Goal: Transaction & Acquisition: Subscribe to service/newsletter

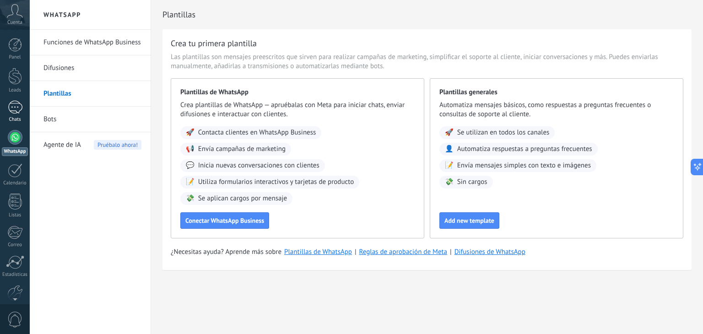
click at [16, 105] on div at bounding box center [15, 107] width 15 height 13
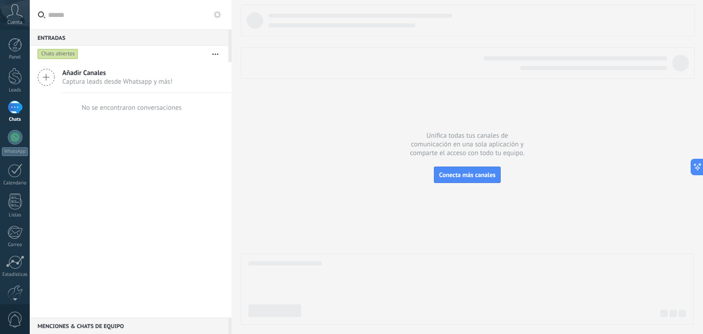
click at [12, 20] on span "Cuenta" at bounding box center [14, 23] width 15 height 6
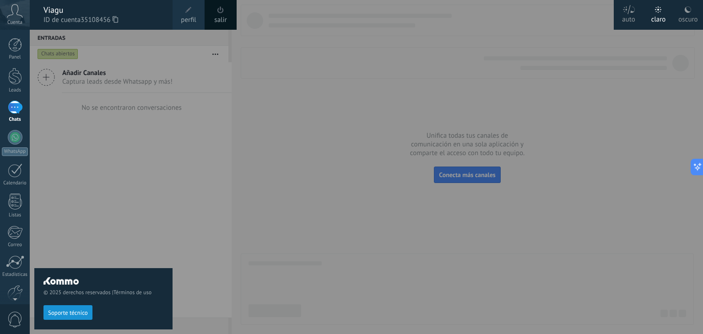
click at [655, 138] on div at bounding box center [381, 167] width 703 height 334
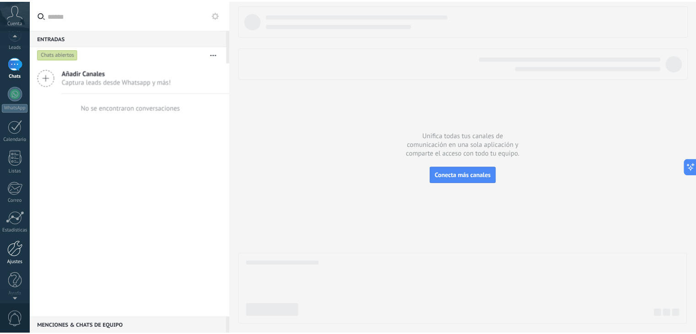
scroll to position [46, 0]
click at [11, 256] on link "Ajustes" at bounding box center [15, 251] width 30 height 25
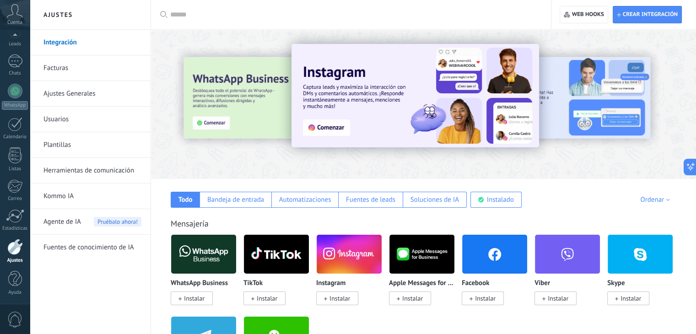
click at [79, 38] on link "Integración" at bounding box center [92, 43] width 98 height 26
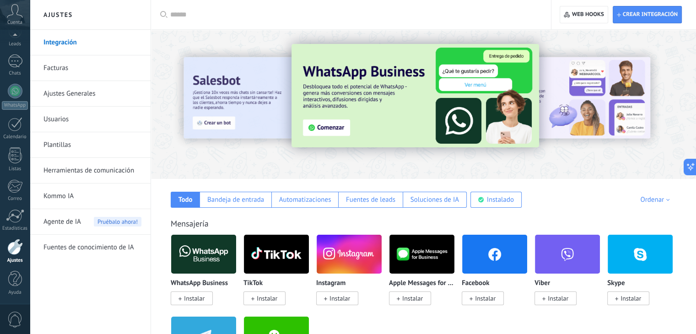
click at [289, 8] on div at bounding box center [354, 14] width 368 height 29
click at [190, 14] on input "text" at bounding box center [354, 15] width 368 height 10
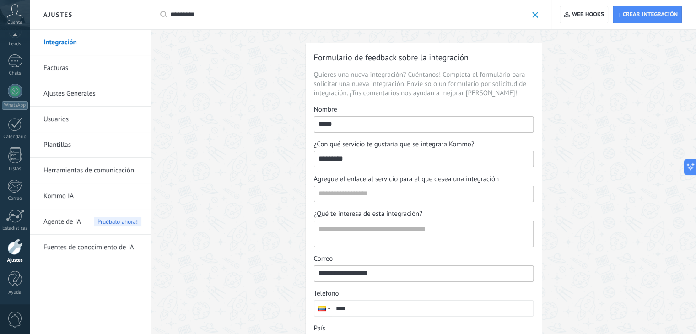
type input "*********"
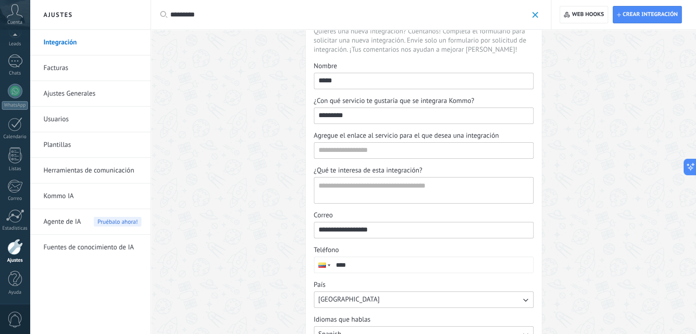
scroll to position [46, 0]
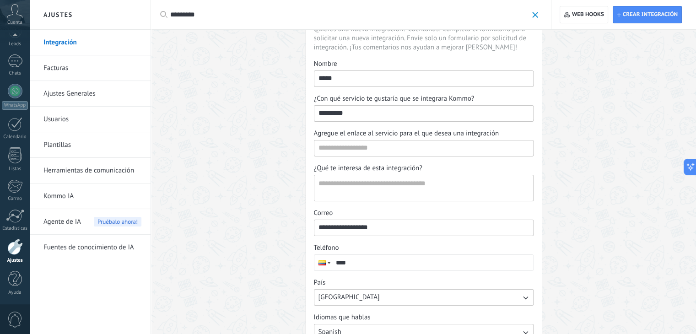
drag, startPoint x: 361, startPoint y: 96, endPoint x: 399, endPoint y: 96, distance: 38.0
click at [399, 96] on span "¿Con qué servicio te gustaría que se integrara Kommo?" at bounding box center [394, 98] width 161 height 9
click at [399, 106] on input "*********" at bounding box center [423, 113] width 219 height 15
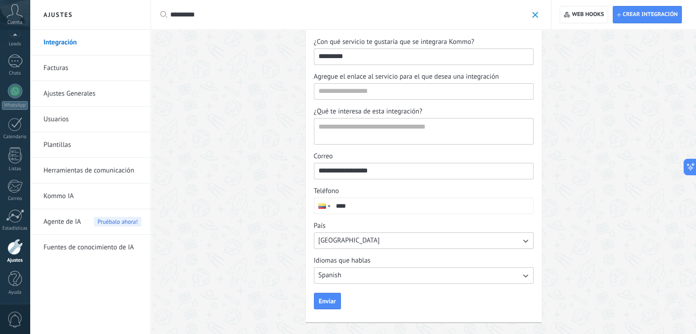
scroll to position [103, 0]
click at [94, 48] on link "Integración" at bounding box center [92, 43] width 98 height 26
click at [70, 43] on link "Integración" at bounding box center [92, 43] width 98 height 26
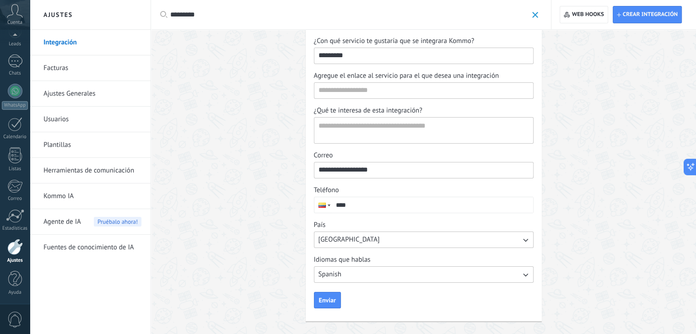
click at [70, 43] on link "Integración" at bounding box center [92, 43] width 98 height 26
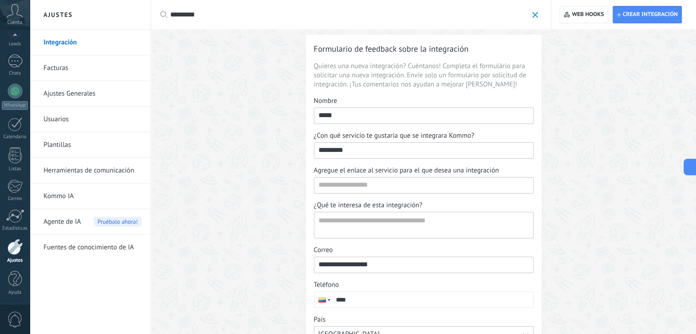
scroll to position [0, 0]
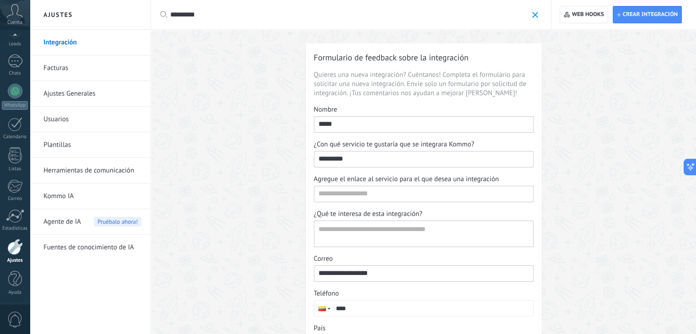
click at [532, 15] on span at bounding box center [535, 15] width 6 height 6
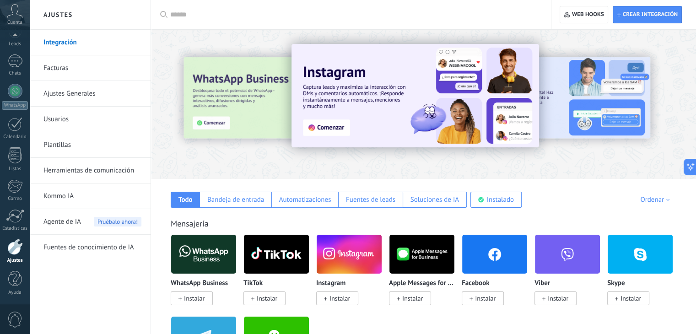
click at [533, 12] on input "text" at bounding box center [354, 15] width 368 height 10
click at [16, 135] on div at bounding box center [15, 137] width 15 height 15
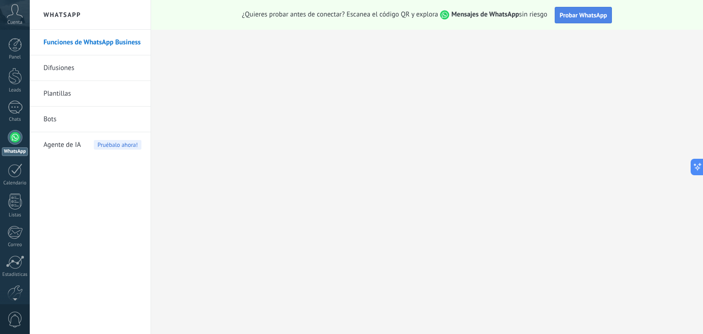
click at [563, 13] on span "Probar WhatsApp" at bounding box center [584, 15] width 48 height 8
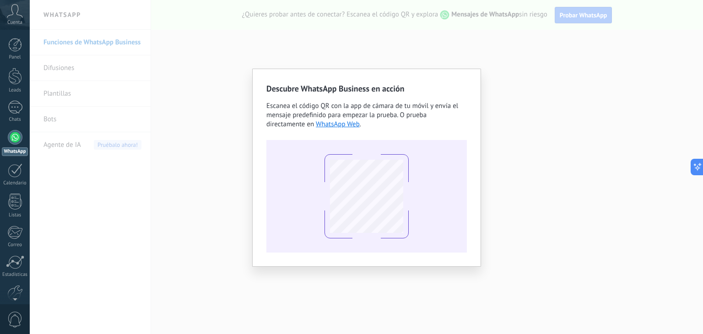
click at [266, 125] on span "Escanea el código QR con la app de cámara de tu móvil y envía el mensaje predef…" at bounding box center [362, 115] width 192 height 27
click at [432, 161] on div at bounding box center [366, 196] width 200 height 113
click at [471, 51] on div "Descubre WhatsApp Business en acción Escanea el código QR con la app de cámara …" at bounding box center [366, 167] width 673 height 334
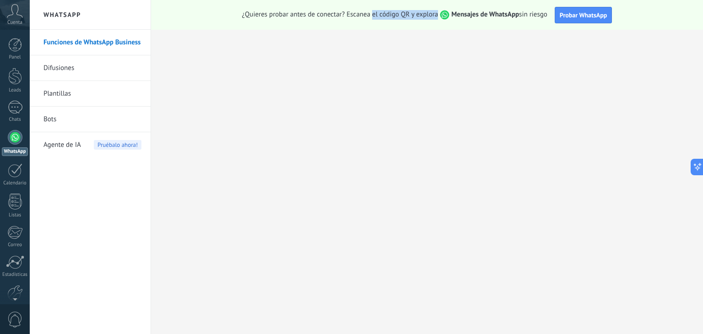
drag, startPoint x: 372, startPoint y: 13, endPoint x: 450, endPoint y: 14, distance: 78.3
click at [450, 14] on span "¿Quieres probar antes de conectar? Escanea el código QR y explora Mensajes de W…" at bounding box center [394, 15] width 305 height 10
click at [476, 13] on strong "Mensajes de WhatsApp" at bounding box center [485, 14] width 68 height 9
click at [599, 10] on button "Probar WhatsApp" at bounding box center [584, 15] width 58 height 16
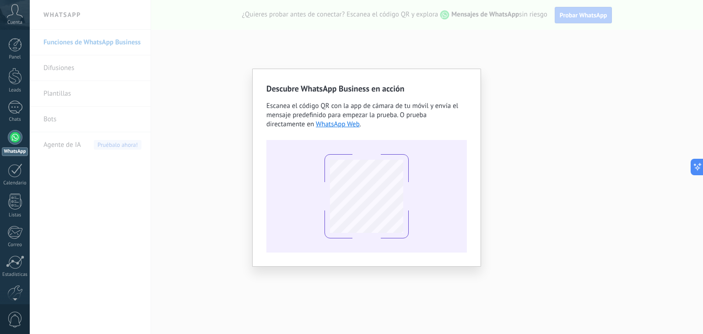
click at [376, 32] on div "Descubre WhatsApp Business en acción Escanea el código QR con la app de cámara …" at bounding box center [366, 167] width 673 height 334
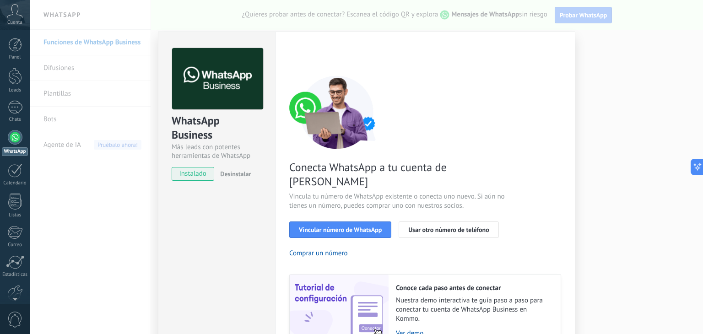
scroll to position [39, 0]
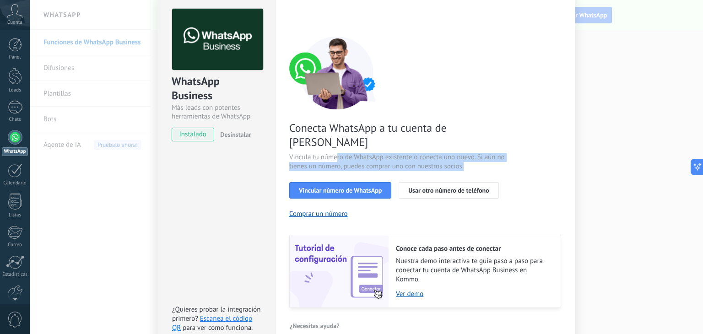
drag, startPoint x: 336, startPoint y: 140, endPoint x: 466, endPoint y: 154, distance: 131.2
click at [466, 154] on span "Vincula tu número de WhatsApp existente o conecta uno nuevo. Si aún no tienes u…" at bounding box center [398, 162] width 218 height 18
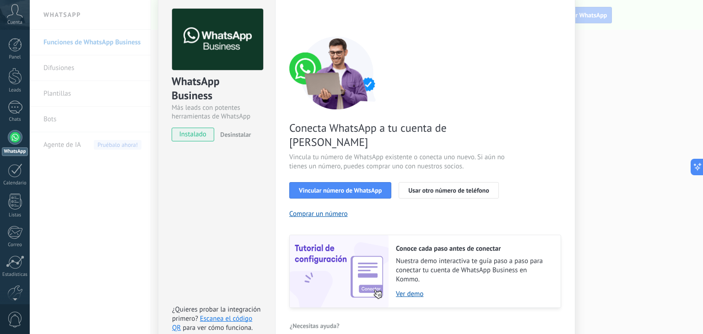
click at [399, 96] on div "Conecta WhatsApp a tu cuenta de Kommo Vincula tu número de WhatsApp existente o…" at bounding box center [425, 172] width 272 height 272
click at [187, 134] on span "instalado" at bounding box center [193, 135] width 42 height 14
click at [335, 187] on span "Vincular número de WhatsApp" at bounding box center [340, 190] width 83 height 6
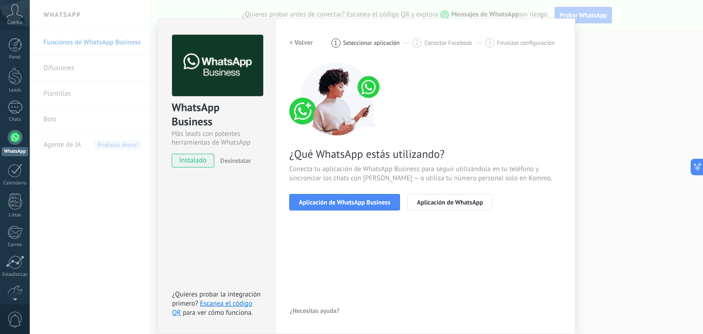
scroll to position [13, 0]
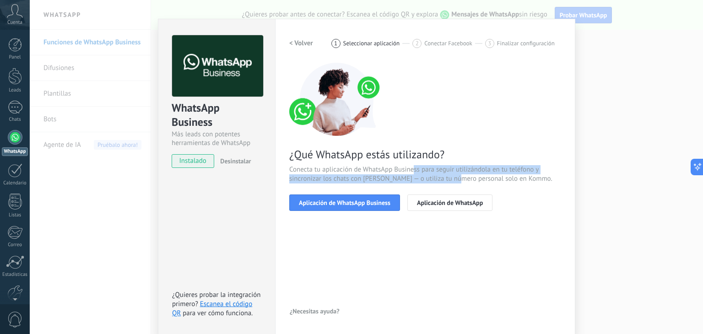
drag, startPoint x: 414, startPoint y: 168, endPoint x: 460, endPoint y: 180, distance: 47.2
click at [460, 180] on span "Conecta tu aplicación de WhatsApp Business para seguir utilizándola en tu teléf…" at bounding box center [425, 174] width 272 height 18
click at [378, 205] on span "Aplicación de WhatsApp Business" at bounding box center [345, 203] width 92 height 6
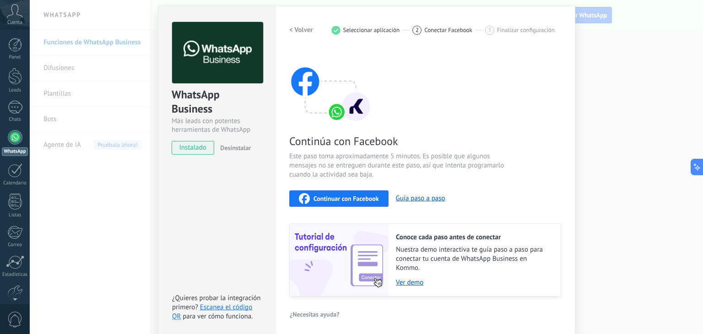
scroll to position [29, 0]
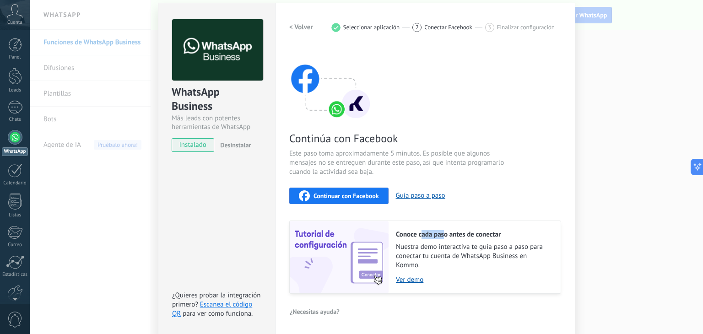
drag, startPoint x: 420, startPoint y: 231, endPoint x: 443, endPoint y: 231, distance: 23.8
click at [443, 231] on h2 "Conoce cada paso antes de conectar" at bounding box center [474, 234] width 156 height 9
click at [342, 189] on button "Continuar con Facebook" at bounding box center [338, 196] width 99 height 16
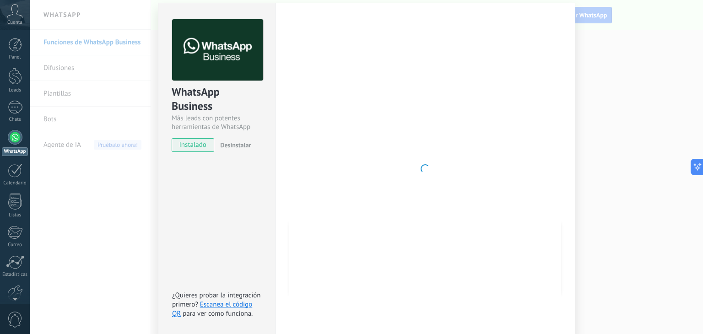
click at [441, 227] on div at bounding box center [425, 168] width 272 height 299
